Goal: Transaction & Acquisition: Subscribe to service/newsletter

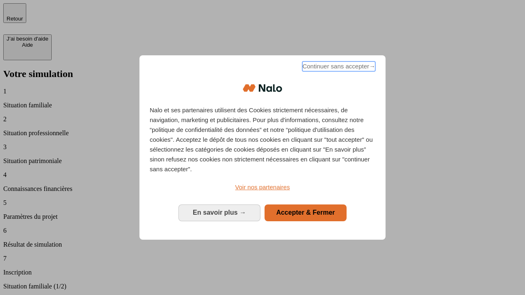
click at [338, 68] on span "Continuer sans accepter →" at bounding box center [338, 66] width 73 height 10
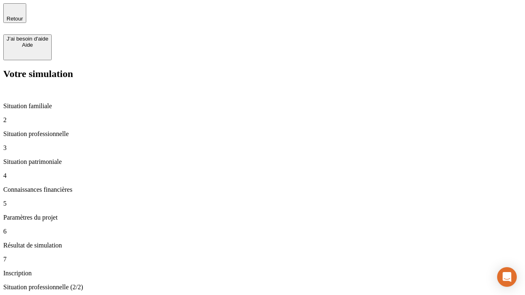
type input "30 000"
type input "1 000"
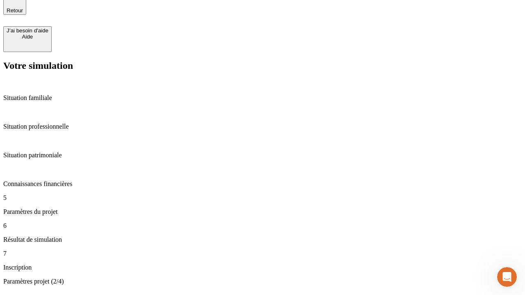
type input "40"
type input "200 000"
type input "640"
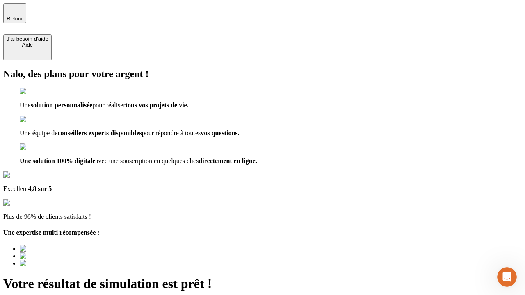
type input "[EMAIL_ADDRESS][DOMAIN_NAME]"
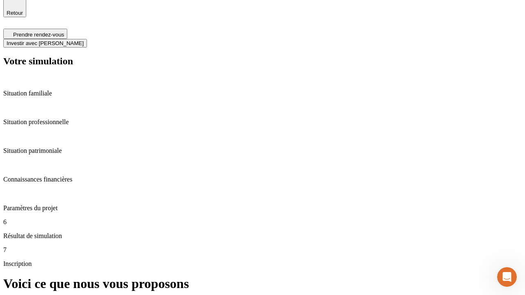
click at [84, 40] on span "Investir avec [PERSON_NAME]" at bounding box center [45, 43] width 77 height 6
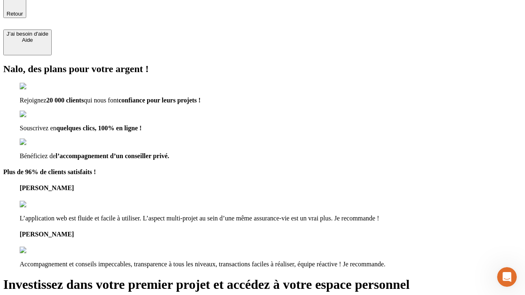
type input "[PERSON_NAME][EMAIL_ADDRESS][DOMAIN_NAME]"
